Goal: Task Accomplishment & Management: Manage account settings

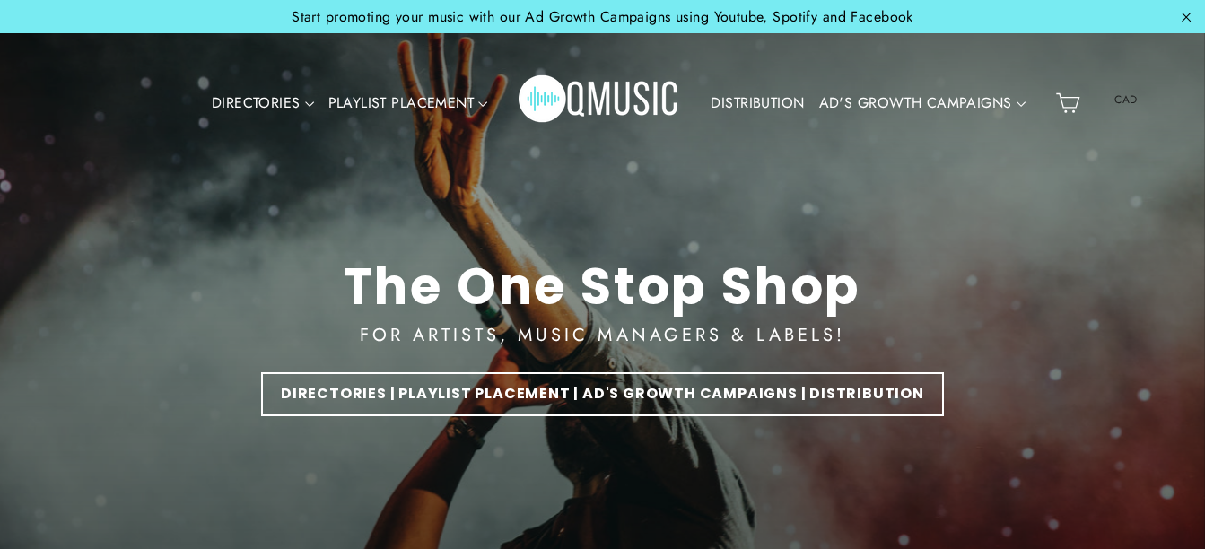
click at [740, 98] on link "DISTRIBUTION" at bounding box center [758, 103] width 108 height 41
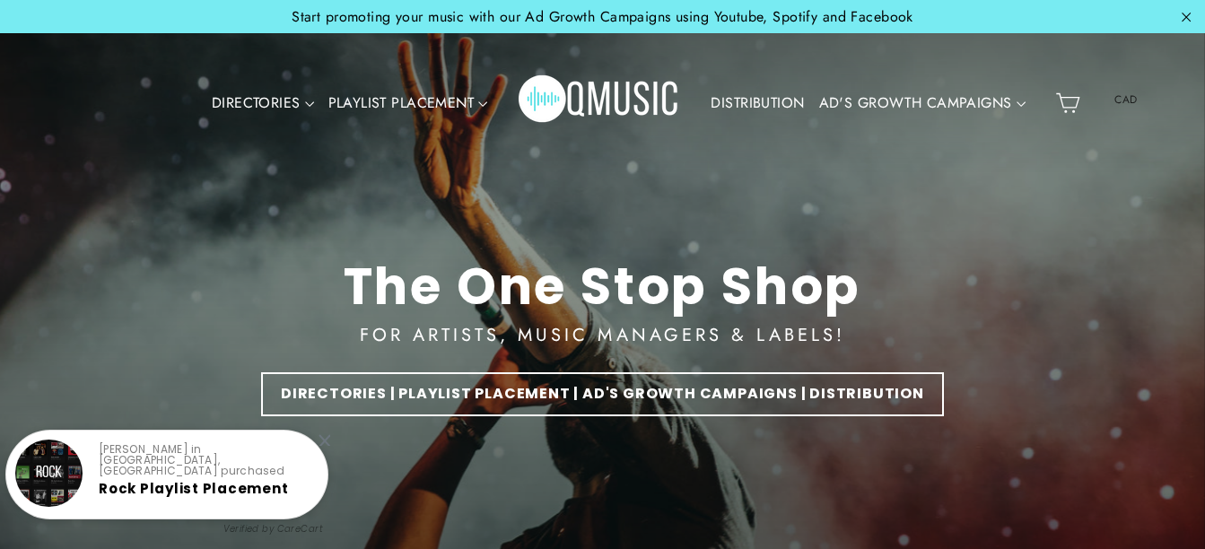
drag, startPoint x: 740, startPoint y: 98, endPoint x: 1162, endPoint y: 134, distance: 423.4
click at [1162, 134] on div "Site navigation DIRECTORIES VALUE PACKS Aspiring Pack Professional Pack Managem…" at bounding box center [603, 103] width 1167 height 105
click at [781, 106] on link "DISTRIBUTION" at bounding box center [758, 103] width 108 height 41
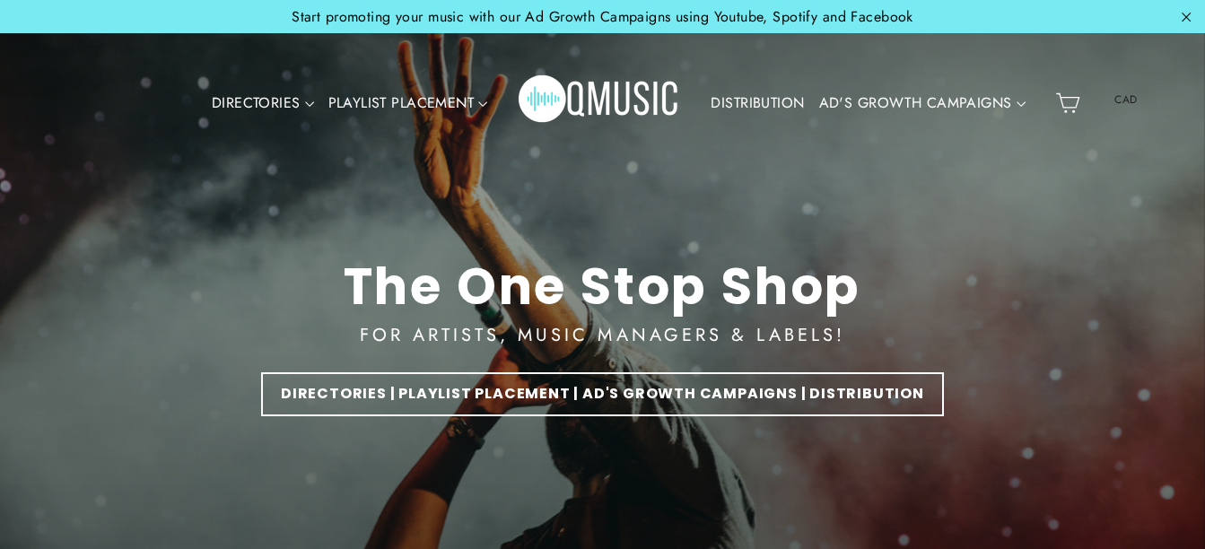
click at [775, 101] on link "DISTRIBUTION" at bounding box center [758, 103] width 108 height 41
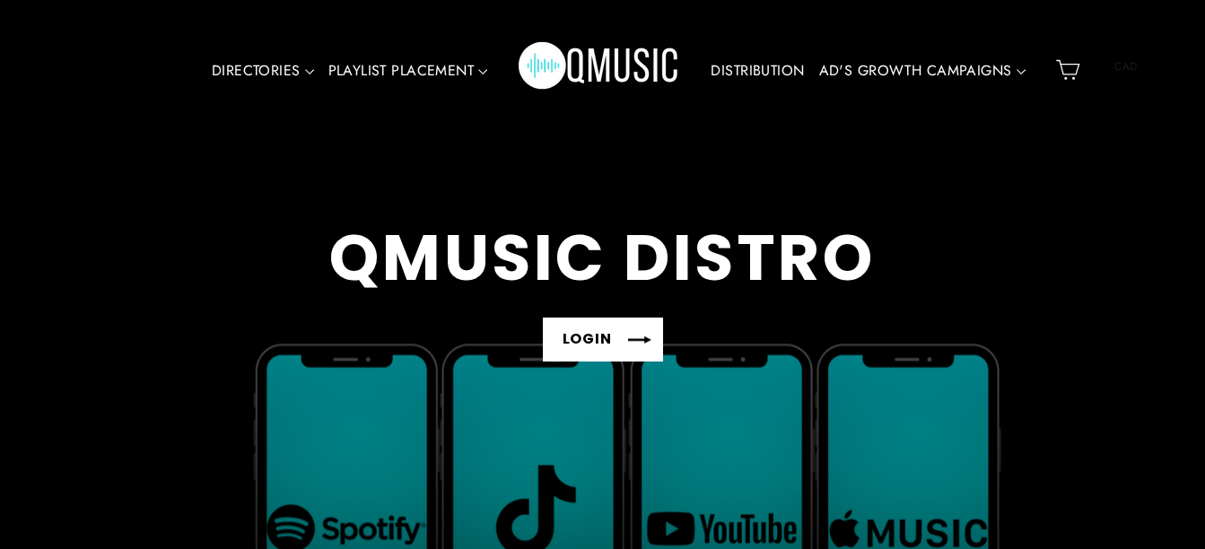
click at [624, 340] on link "LOGIN" at bounding box center [603, 340] width 120 height 44
